Goal: Information Seeking & Learning: Learn about a topic

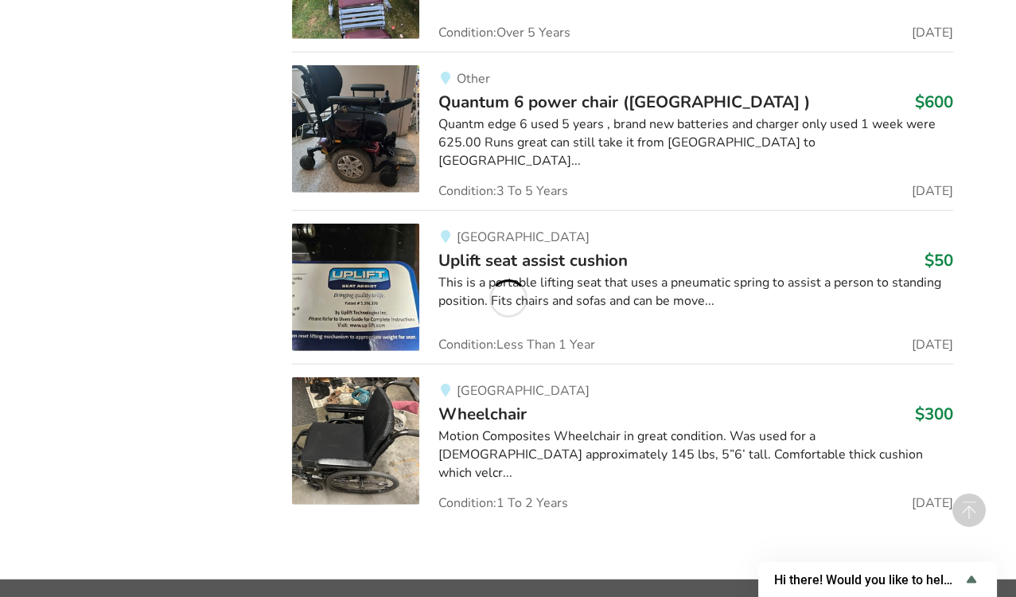
scroll to position [6429, 0]
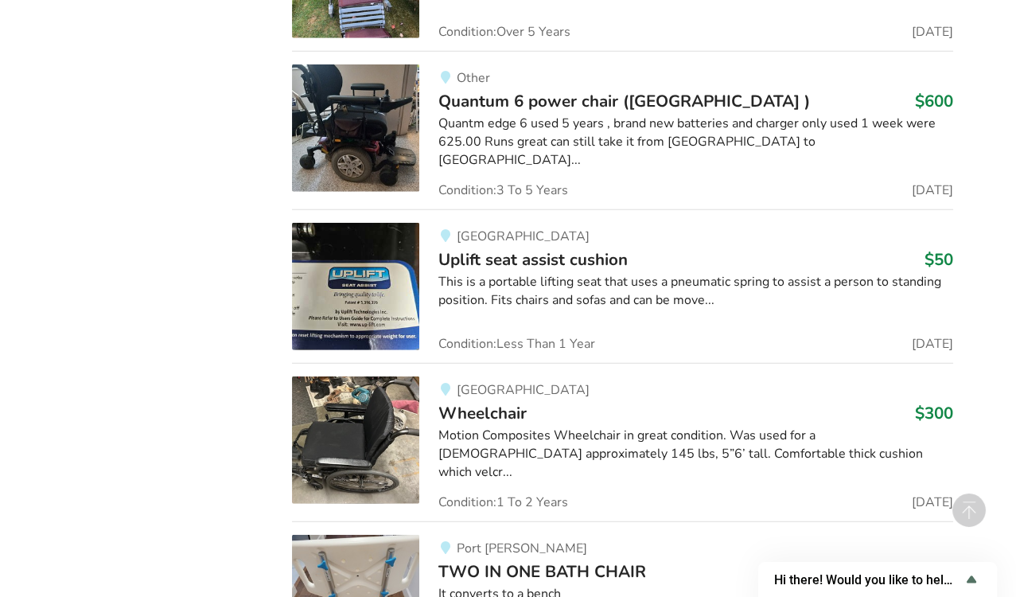
click at [501, 273] on div "This is a portable lifting seat that uses a pneumatic spring to assist a person…" at bounding box center [696, 291] width 515 height 37
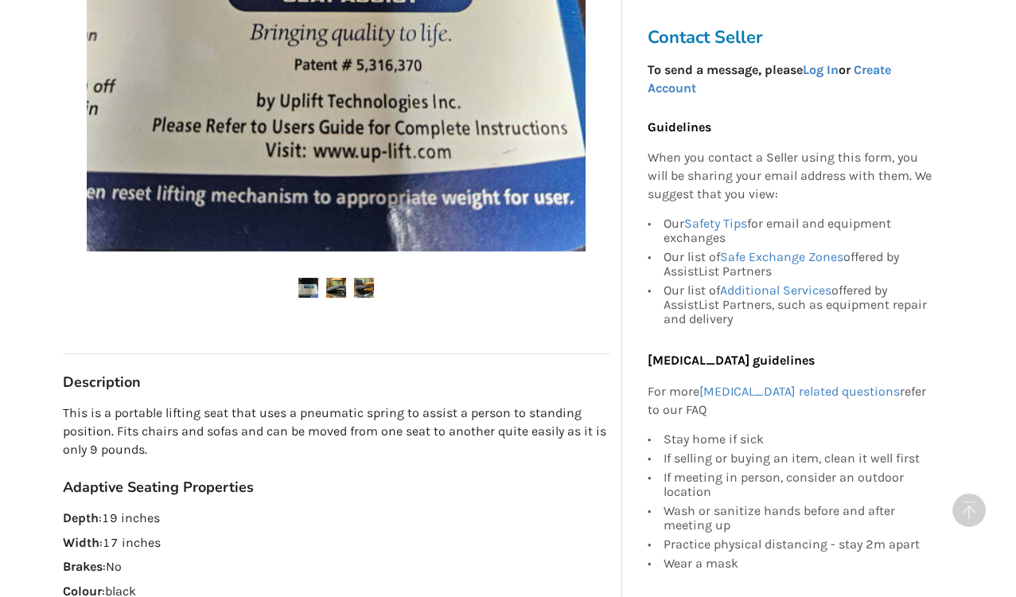
scroll to position [540, 0]
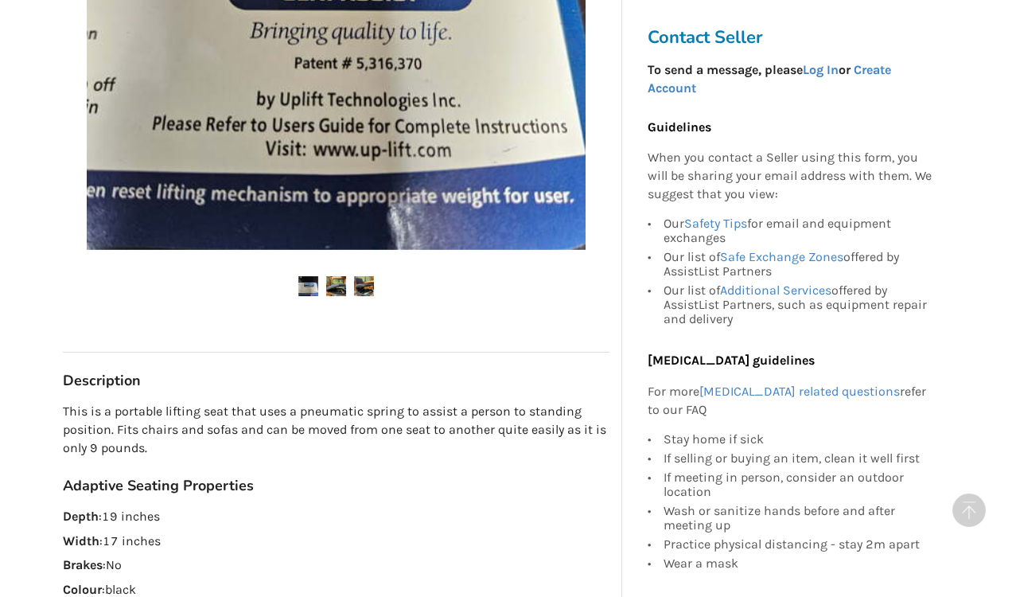
click at [302, 296] on div at bounding box center [336, 34] width 547 height 583
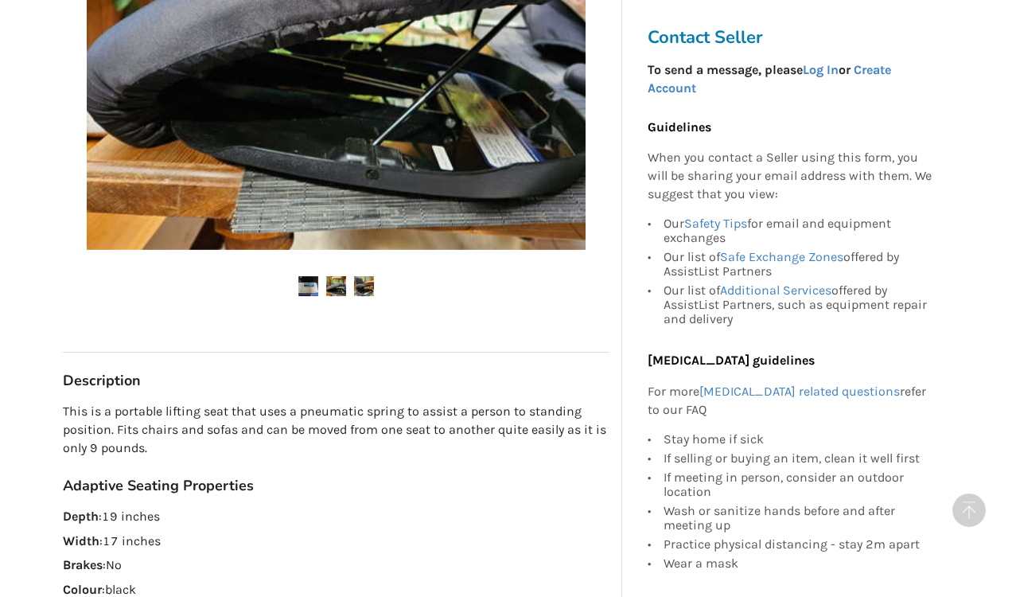
click at [302, 296] on div at bounding box center [336, 34] width 547 height 583
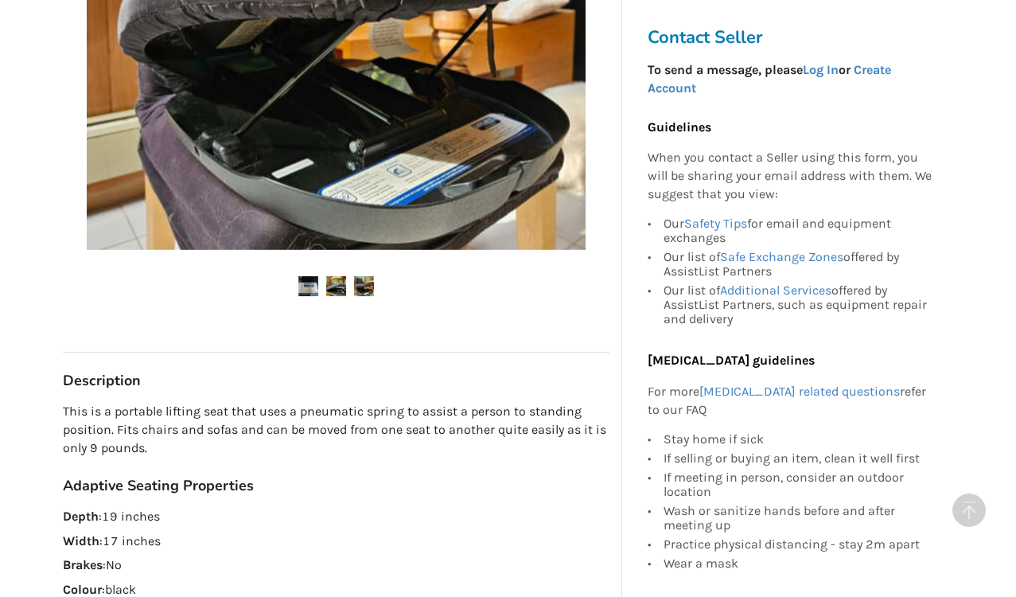
click at [302, 296] on div at bounding box center [336, 34] width 547 height 583
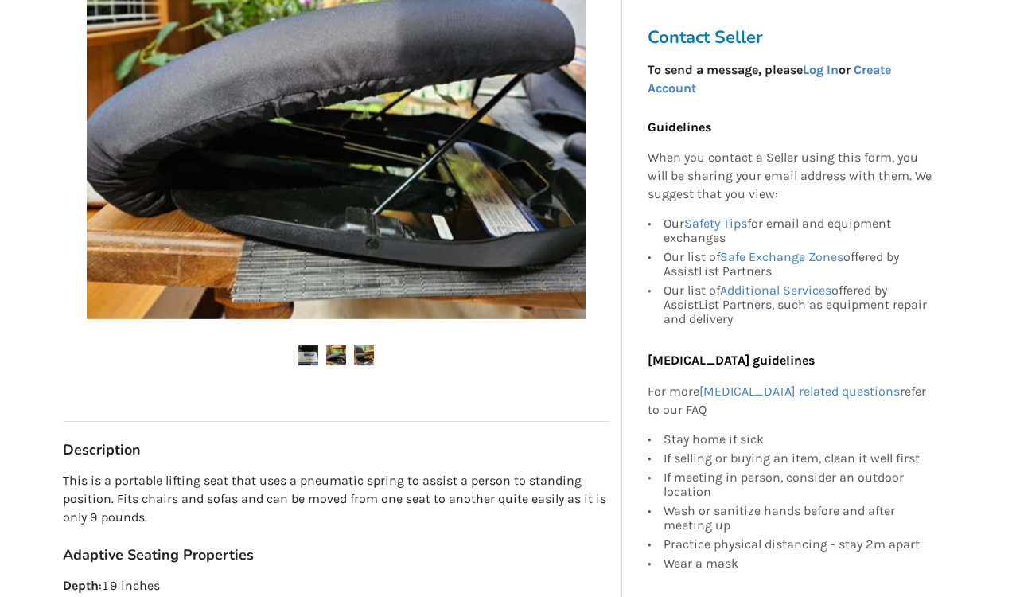
scroll to position [470, 0]
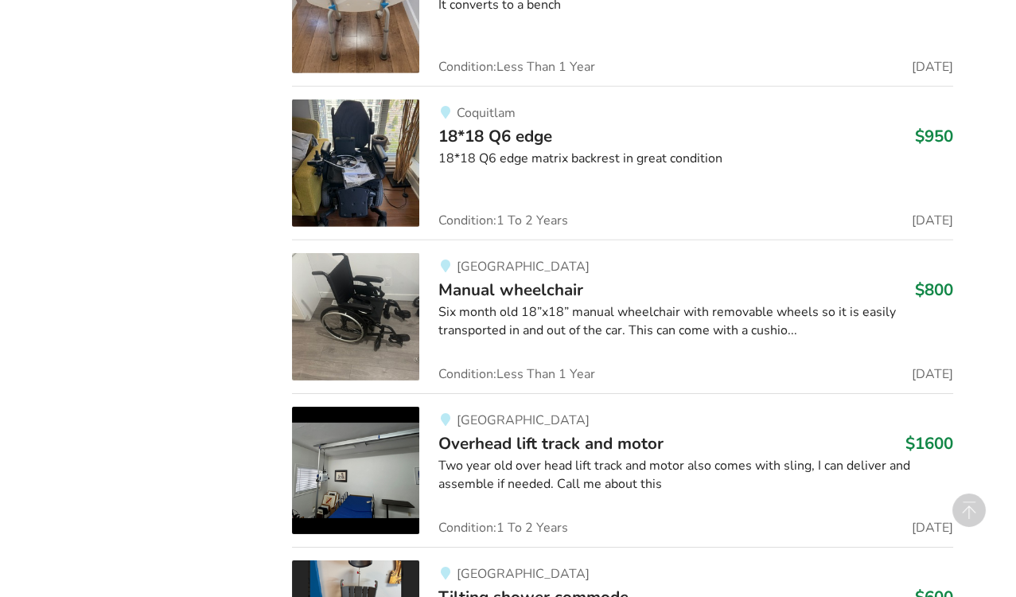
scroll to position [7323, 0]
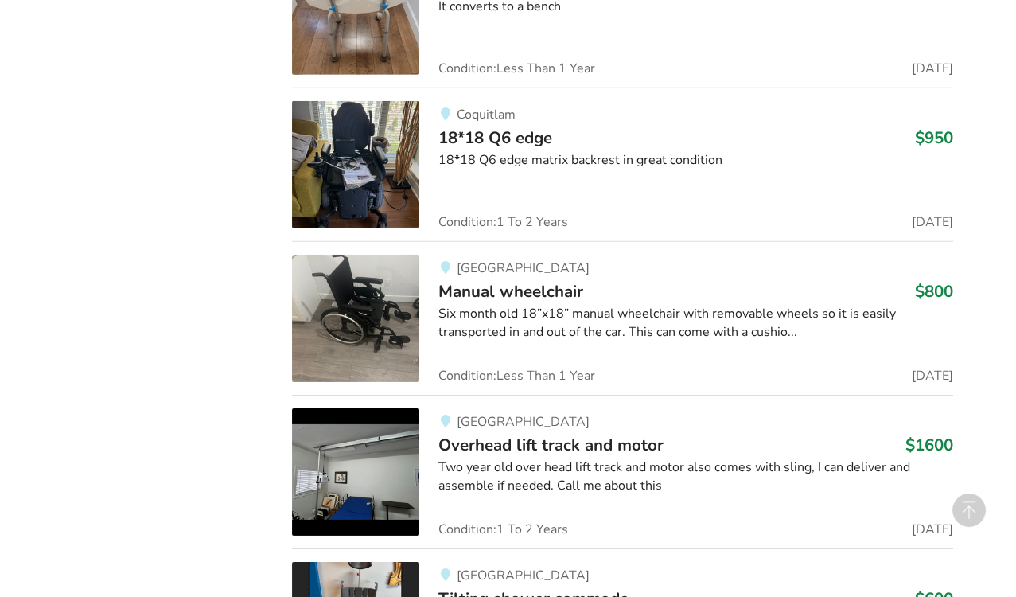
click at [489, 434] on span "Overhead lift track and motor" at bounding box center [551, 445] width 225 height 22
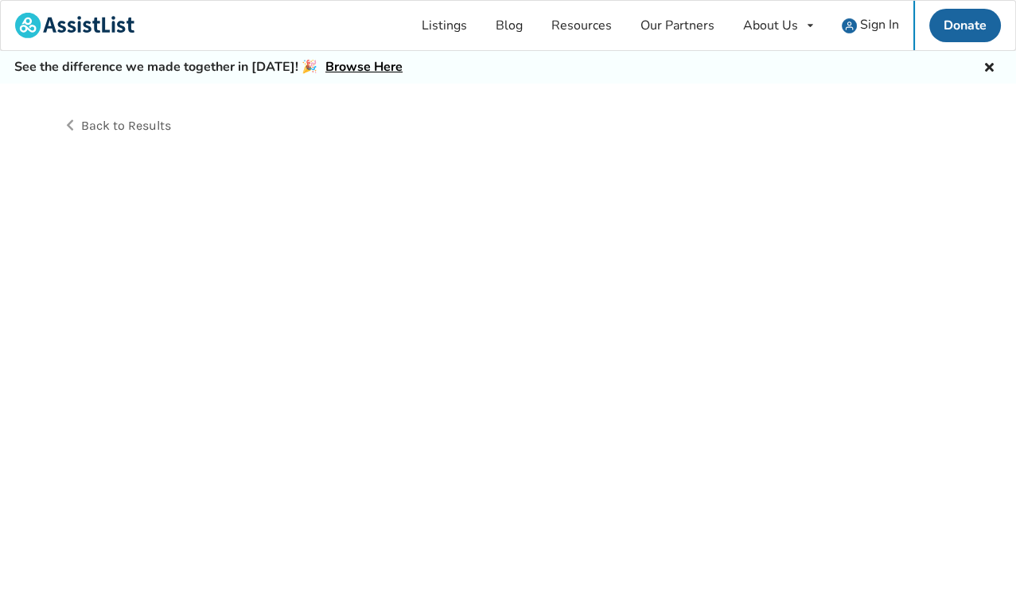
click at [489, 412] on div "Back to Results" at bounding box center [508, 358] width 1016 height 549
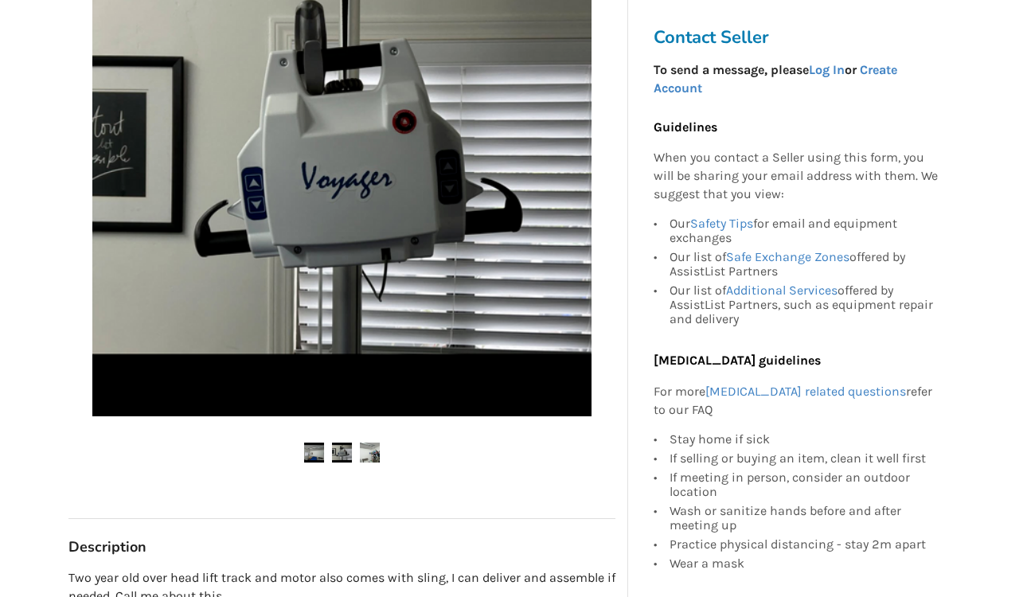
scroll to position [405, 0]
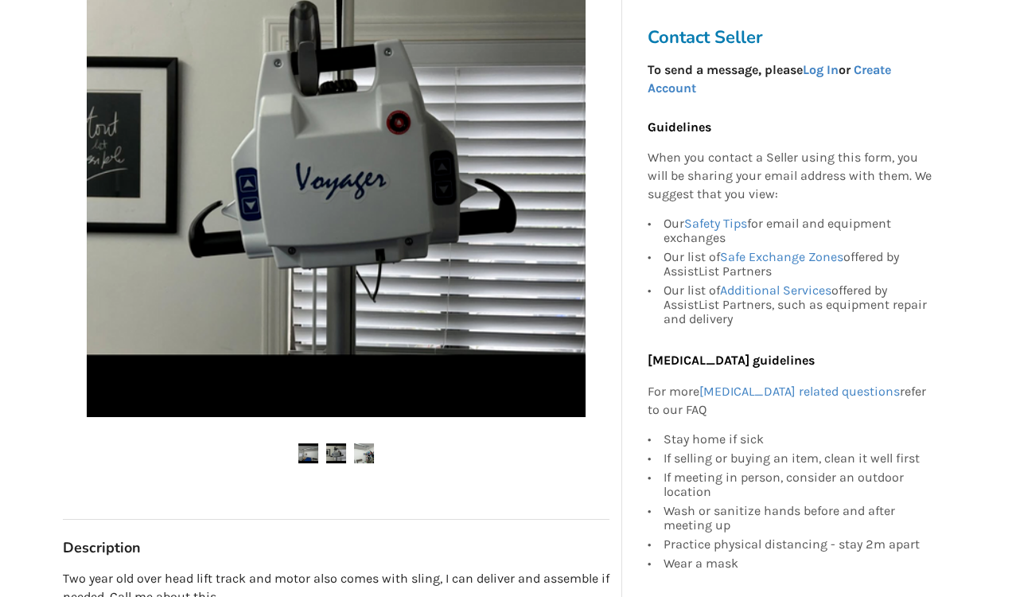
click at [356, 178] on img at bounding box center [336, 167] width 499 height 499
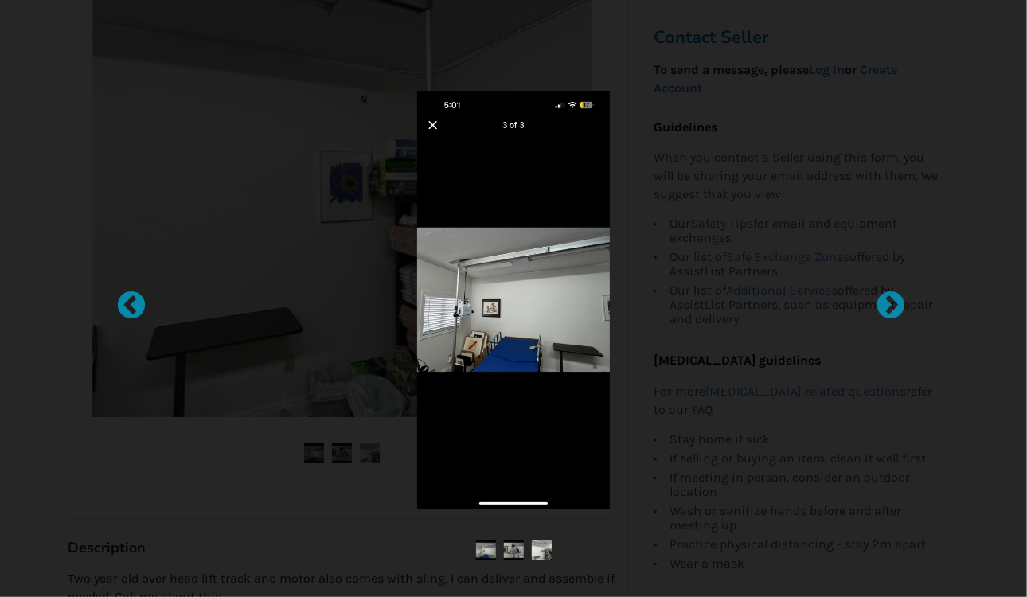
click at [431, 123] on img at bounding box center [513, 300] width 193 height 418
click at [424, 132] on img at bounding box center [513, 300] width 193 height 418
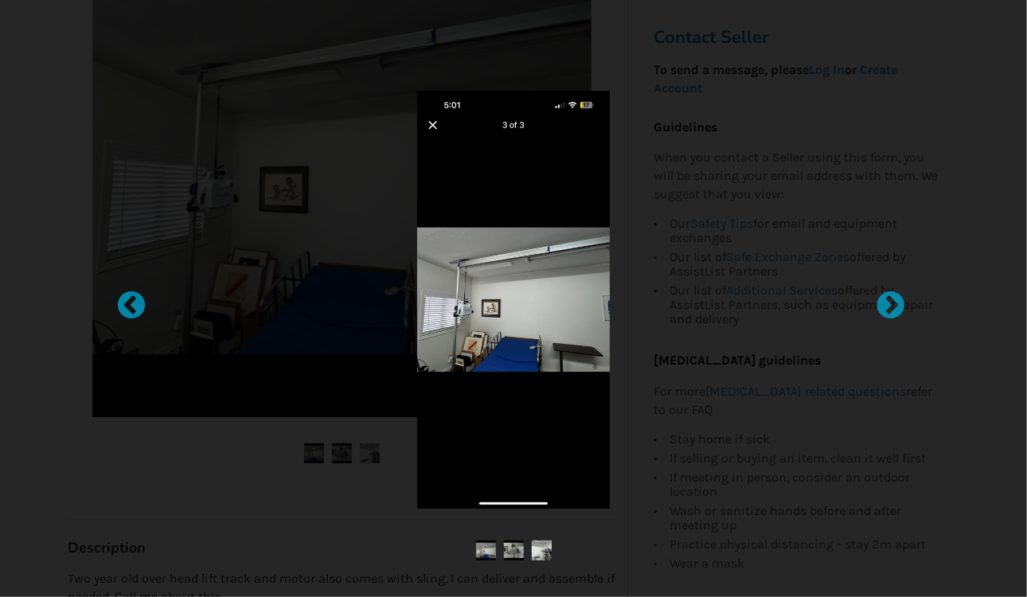
click at [426, 126] on img at bounding box center [513, 300] width 193 height 418
click at [512, 548] on img at bounding box center [514, 550] width 20 height 20
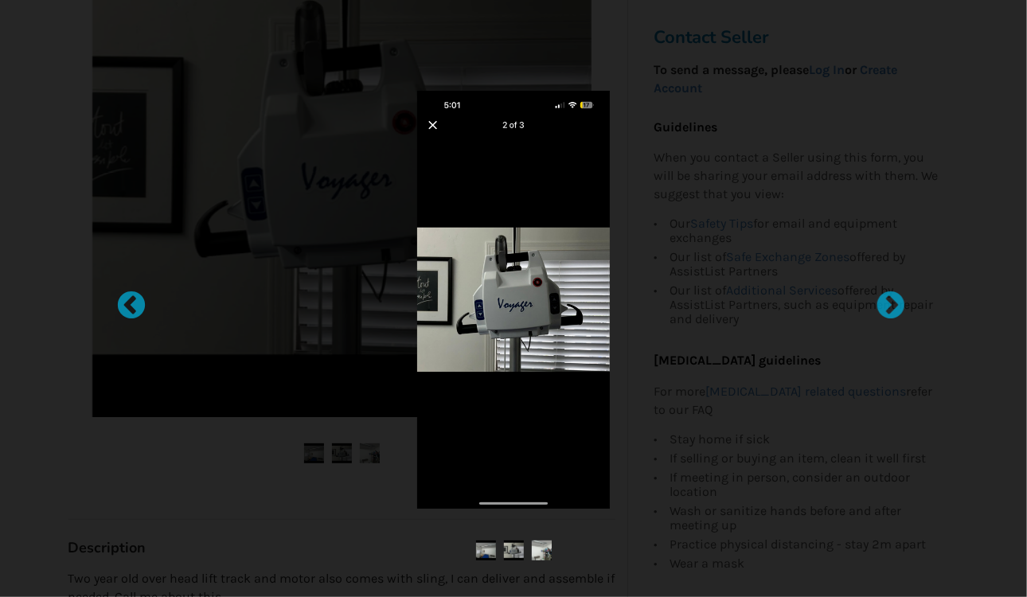
click at [544, 553] on img at bounding box center [542, 550] width 20 height 20
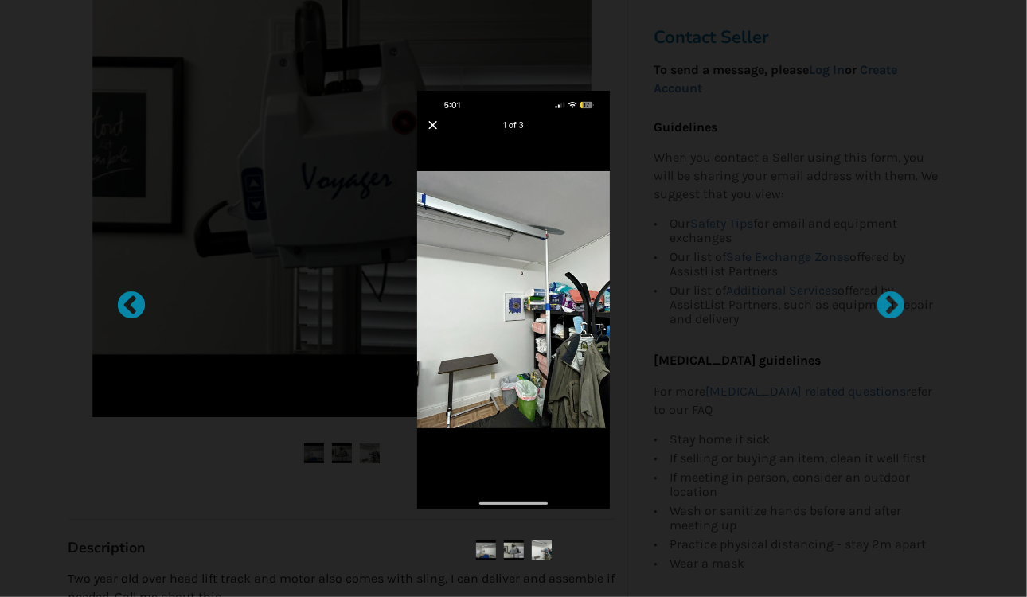
click at [830, 80] on div at bounding box center [513, 299] width 716 height 470
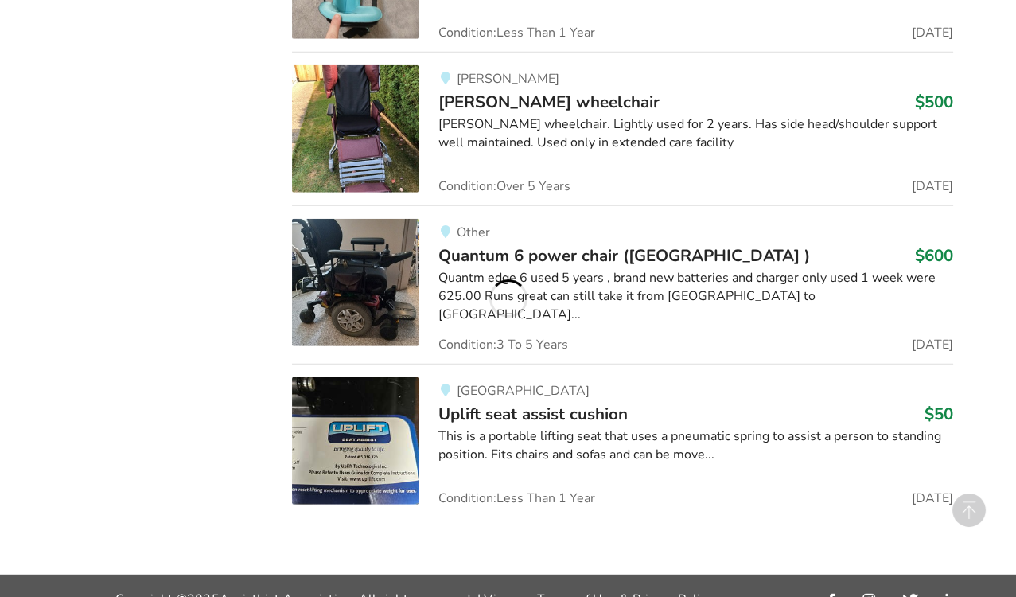
scroll to position [7323, 0]
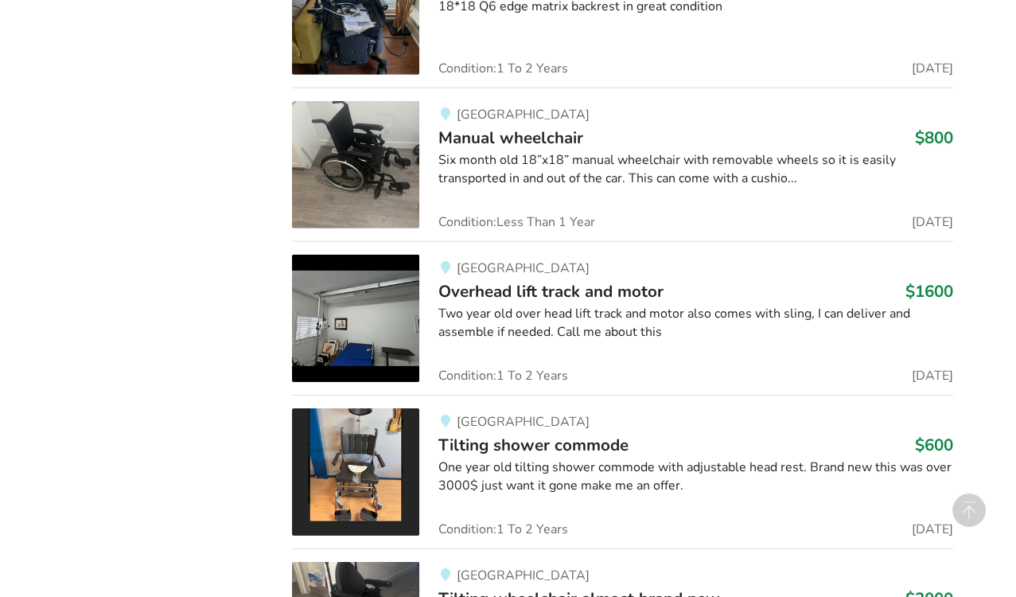
click at [620, 305] on div "Two year old over head lift track and motor also comes with sling, I can delive…" at bounding box center [696, 323] width 515 height 37
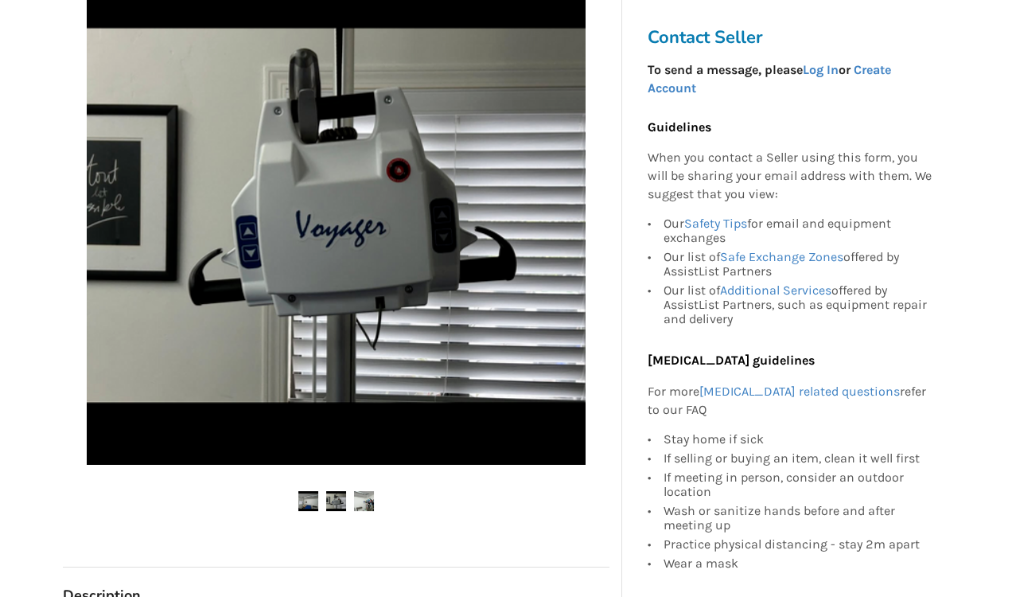
scroll to position [354, 0]
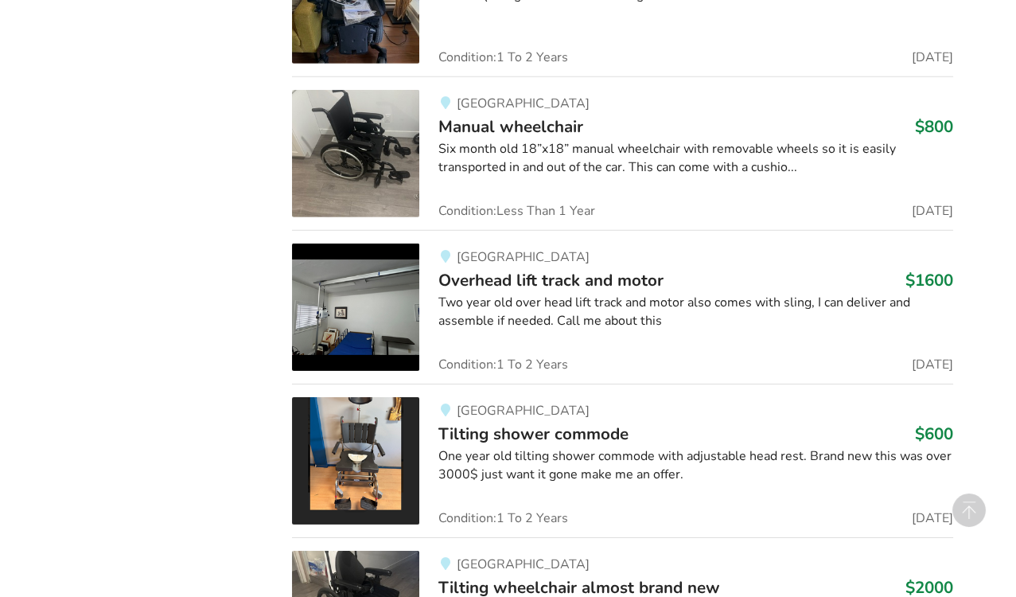
scroll to position [7334, 0]
